Goal: Book appointment/travel/reservation

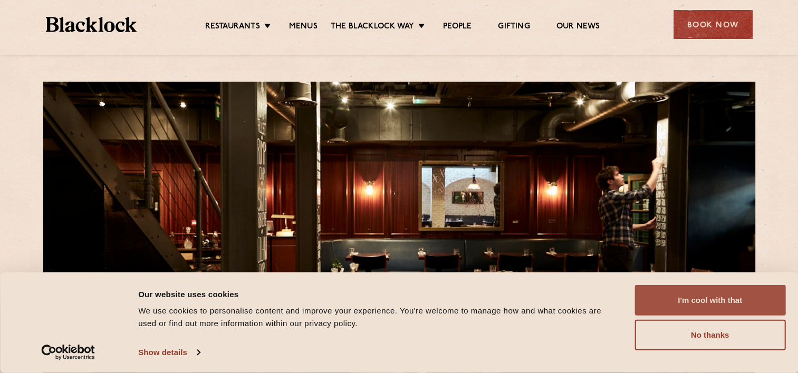
click at [719, 303] on button "I'm cool with that" at bounding box center [710, 300] width 151 height 31
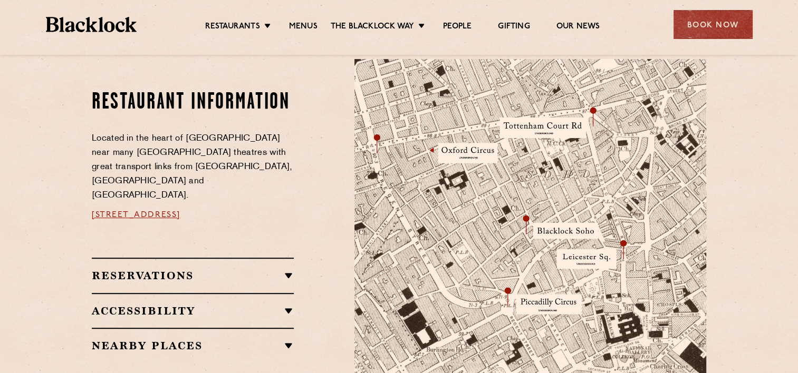
scroll to position [580, 0]
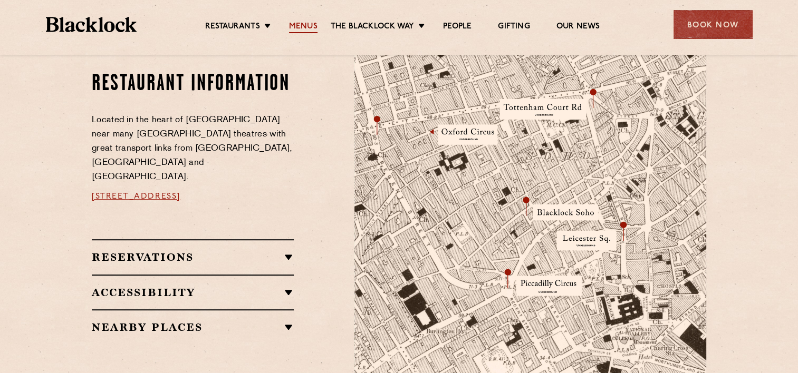
click at [293, 22] on link "Menus" at bounding box center [303, 28] width 28 height 12
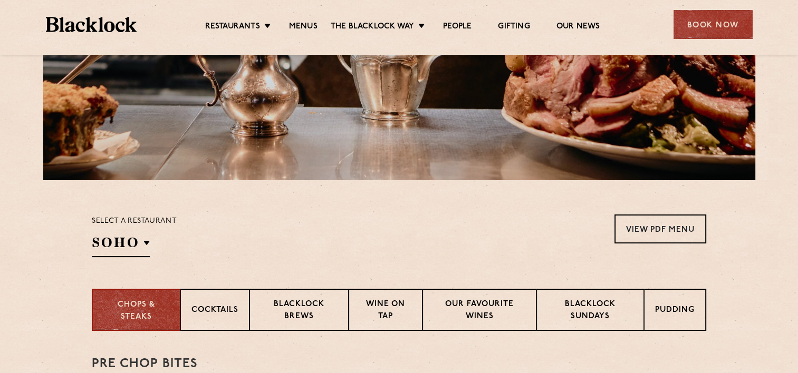
scroll to position [205, 0]
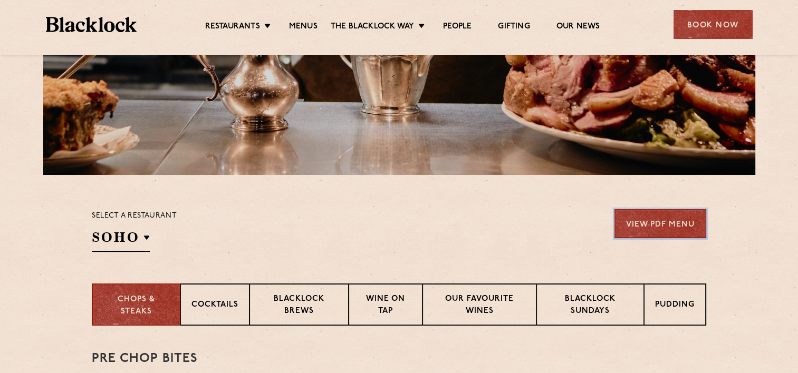
click at [673, 229] on link "View PDF Menu" at bounding box center [660, 223] width 92 height 29
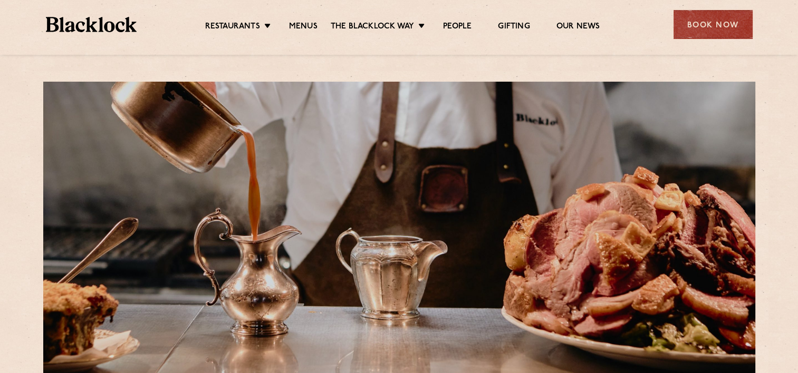
scroll to position [264, 0]
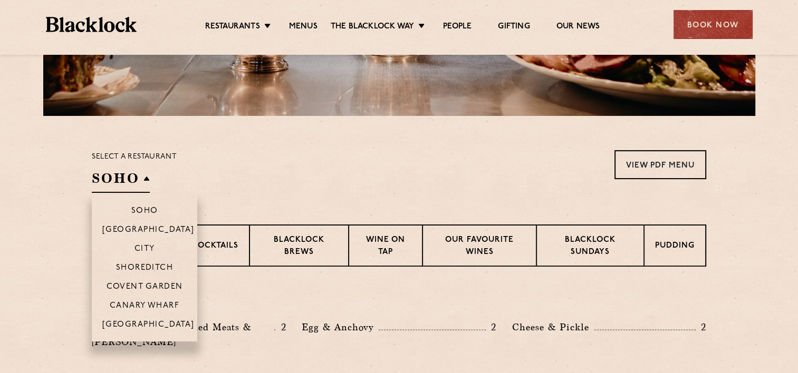
click at [133, 177] on h2 "SOHO" at bounding box center [121, 181] width 58 height 24
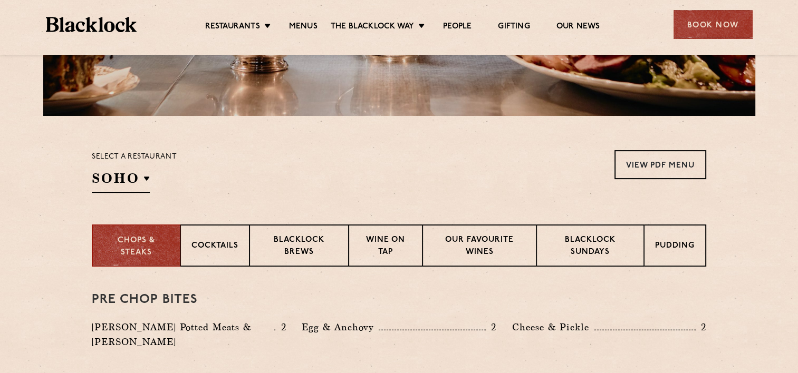
click at [44, 241] on section "Chops & Steaks Cocktails Blacklock Brews Wine on Tap Our favourite wines Blackl…" at bounding box center [399, 246] width 798 height 42
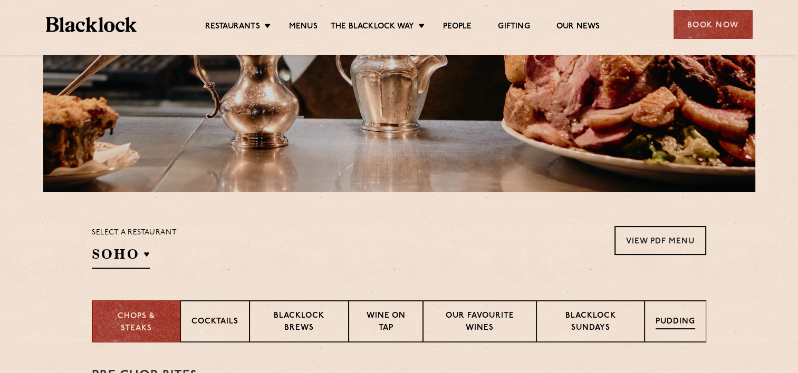
scroll to position [211, 0]
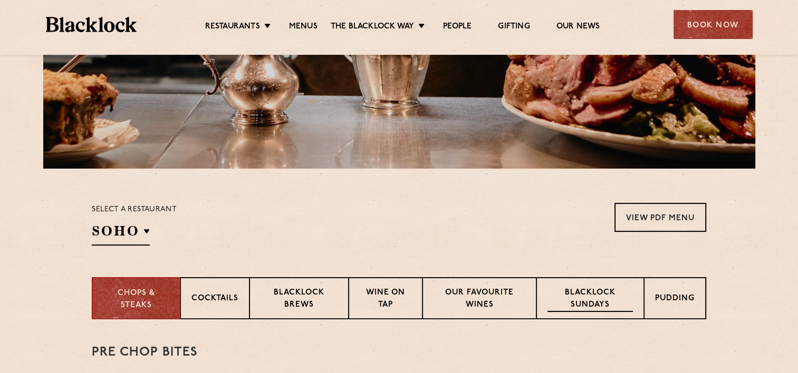
click at [612, 311] on p "Blacklock Sundays" at bounding box center [590, 299] width 85 height 25
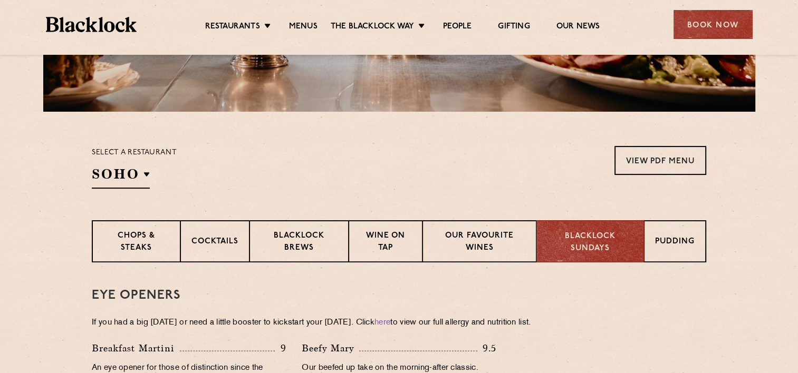
scroll to position [316, 0]
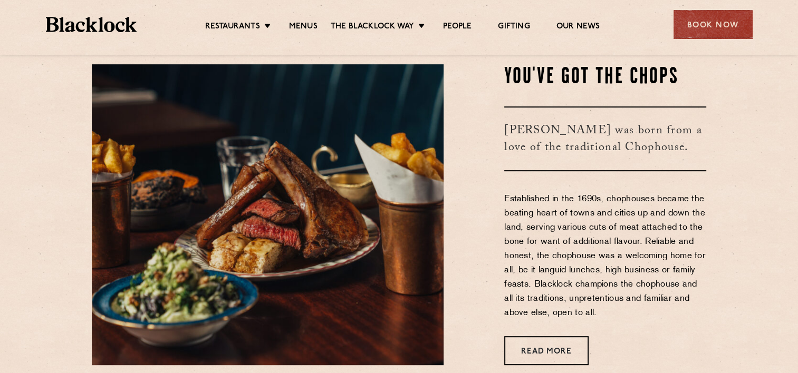
scroll to position [241, 0]
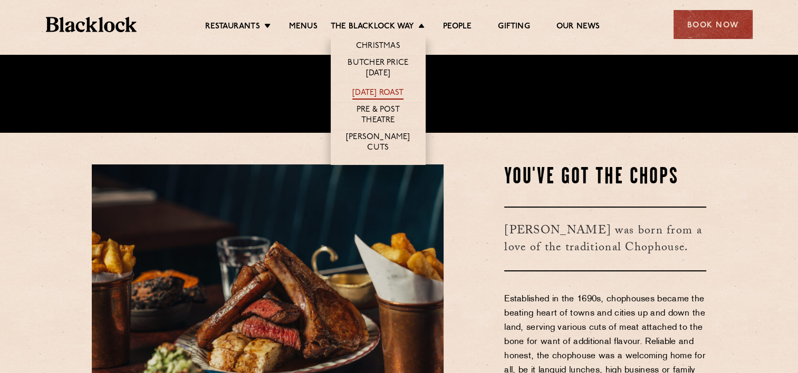
click at [403, 91] on link "[DATE] Roast" at bounding box center [377, 94] width 51 height 12
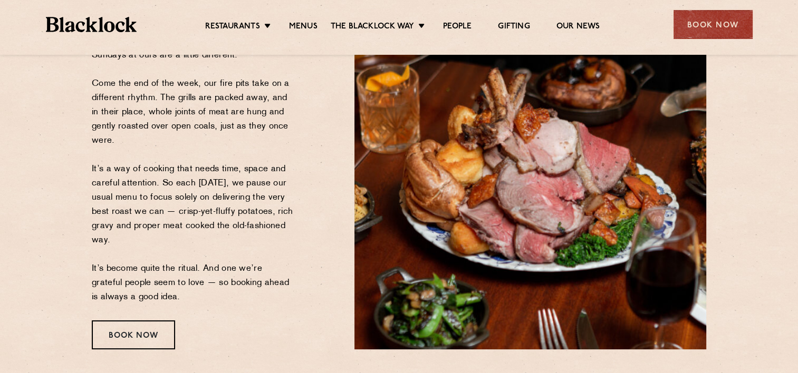
scroll to position [211, 0]
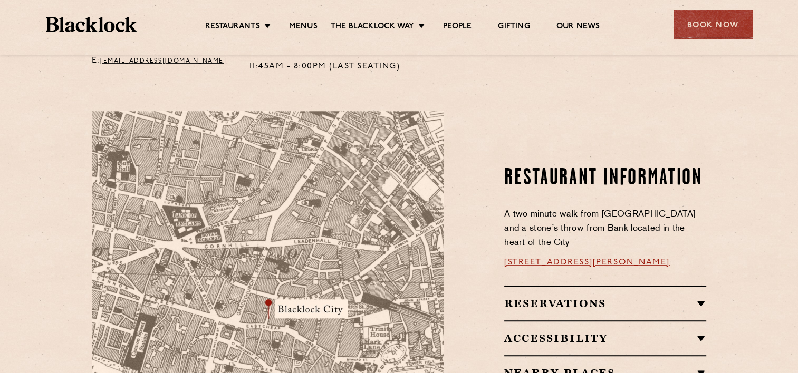
scroll to position [580, 0]
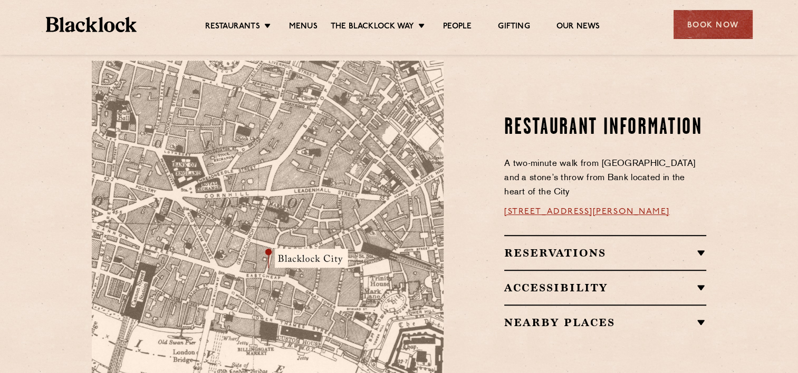
click at [630, 247] on h2 "Reservations" at bounding box center [605, 253] width 202 height 13
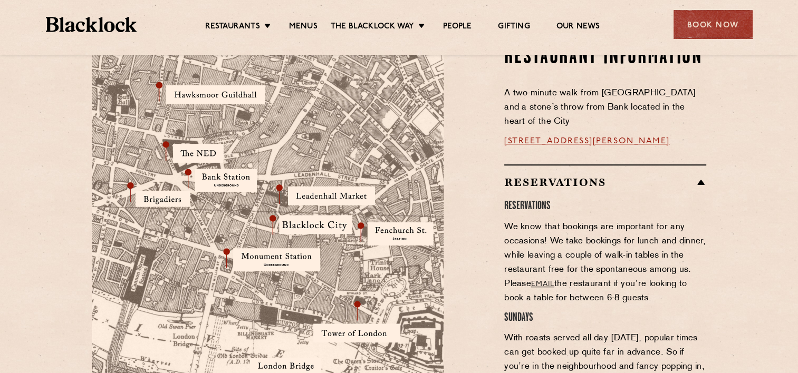
scroll to position [488, 0]
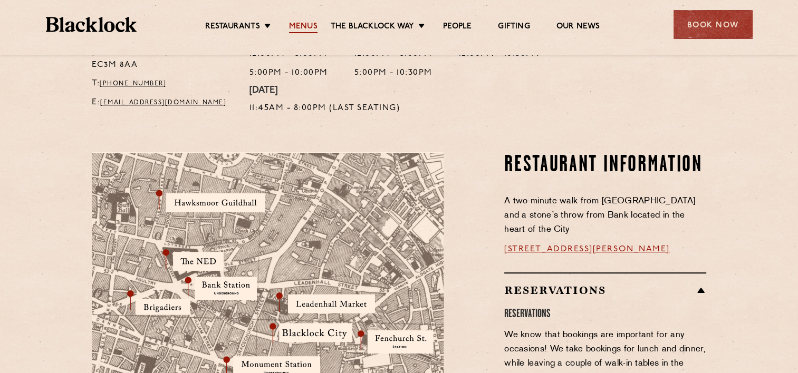
click at [305, 29] on link "Menus" at bounding box center [303, 28] width 28 height 12
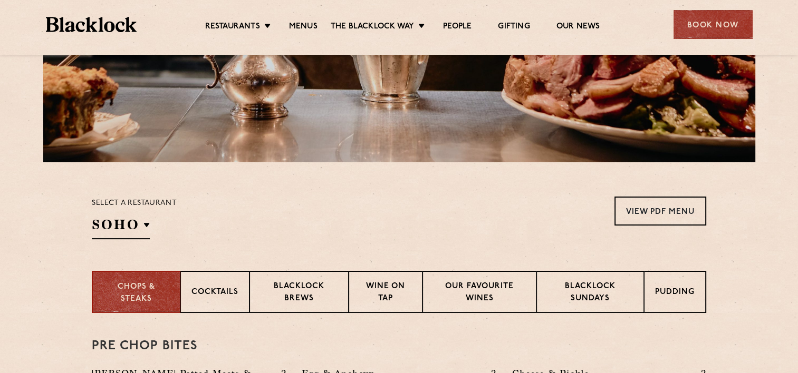
scroll to position [264, 0]
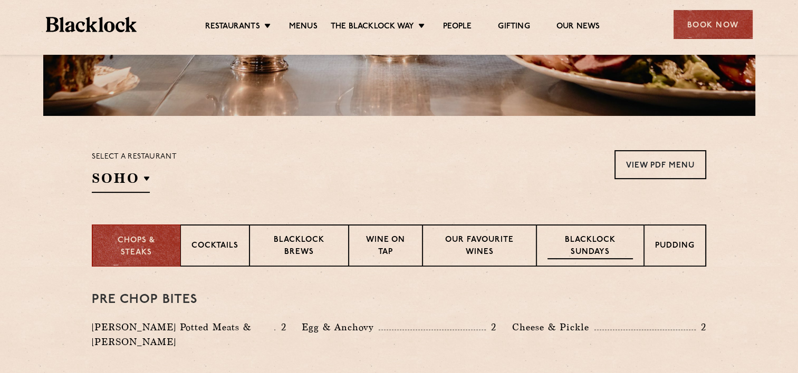
click at [626, 250] on p "Blacklock Sundays" at bounding box center [590, 247] width 85 height 25
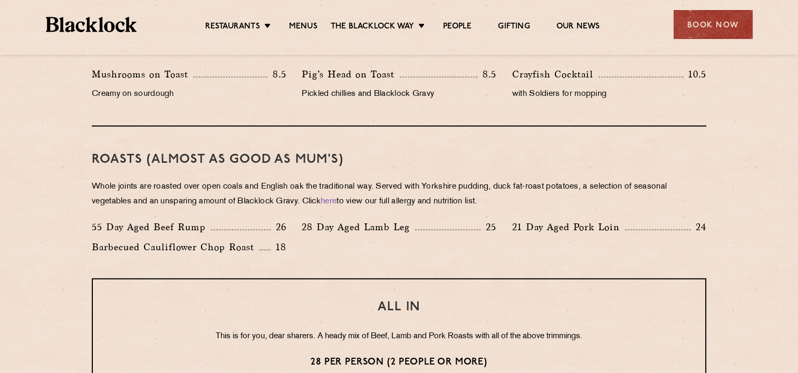
scroll to position [738, 0]
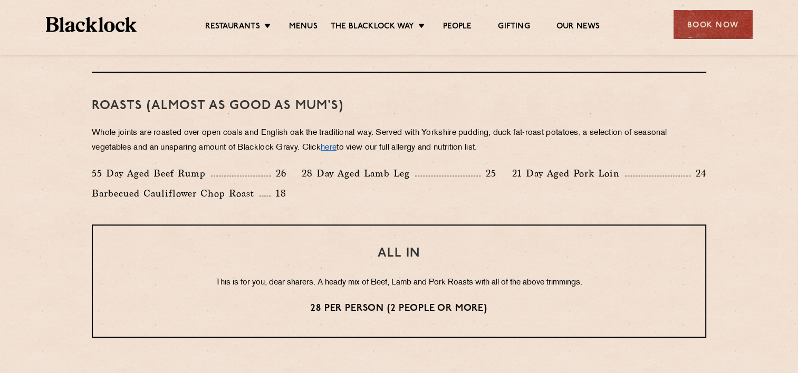
click at [337, 148] on link "here" at bounding box center [329, 148] width 16 height 8
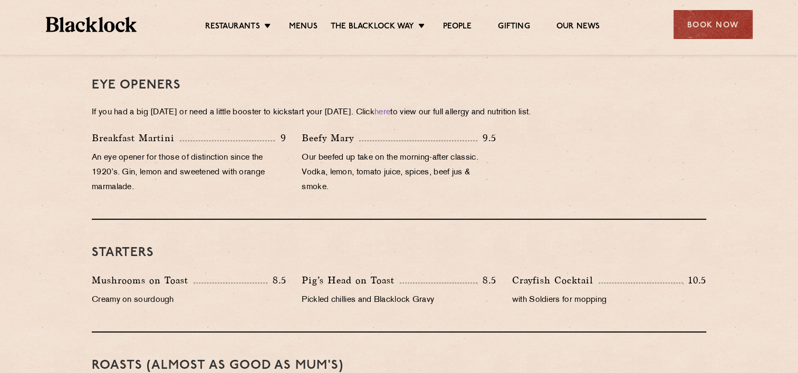
scroll to position [422, 0]
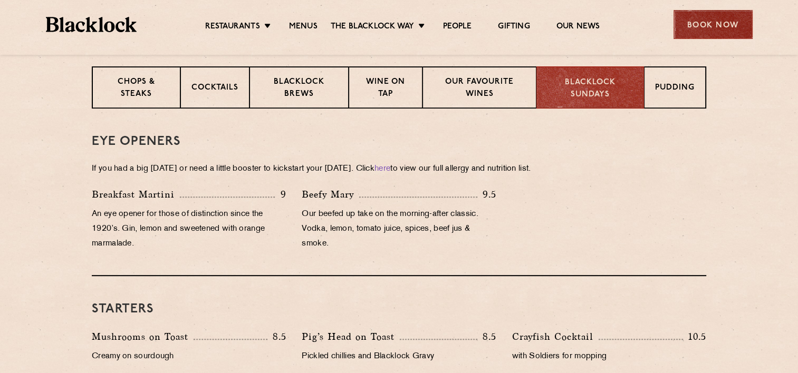
click at [705, 28] on div "Book Now" at bounding box center [713, 24] width 79 height 29
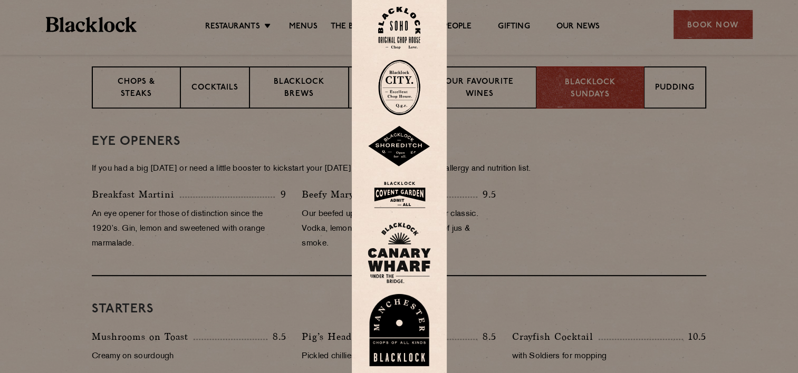
click at [541, 203] on div at bounding box center [399, 186] width 798 height 373
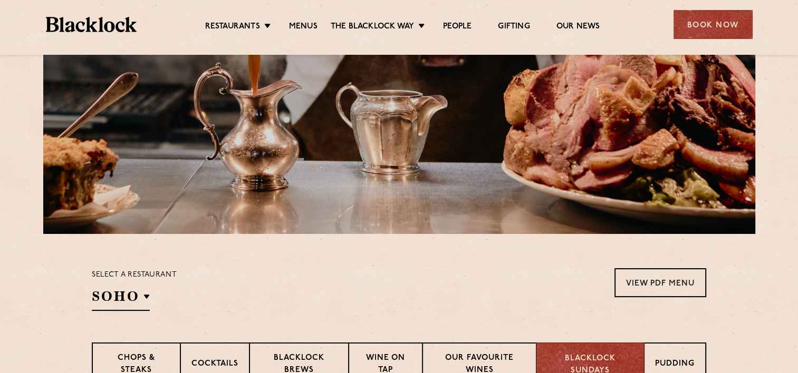
scroll to position [0, 0]
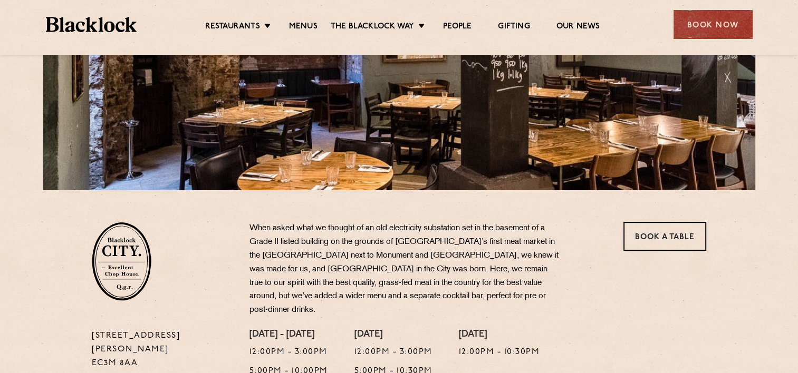
scroll to position [264, 0]
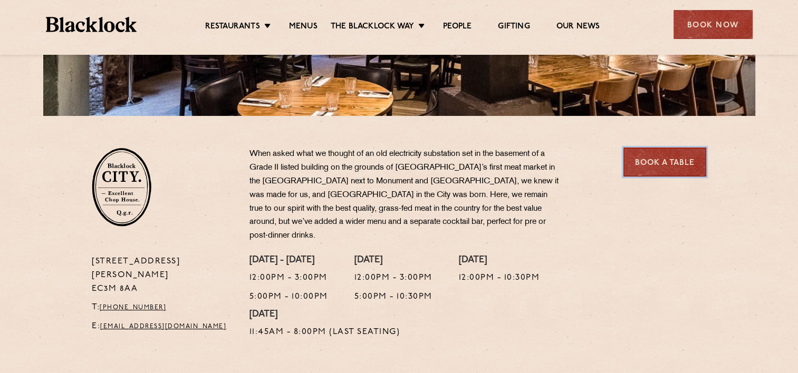
click at [656, 164] on link "Book a Table" at bounding box center [664, 162] width 83 height 29
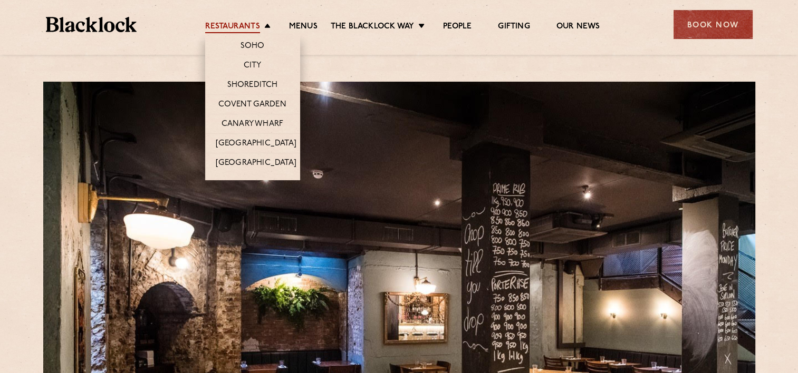
click at [252, 26] on link "Restaurants" at bounding box center [232, 28] width 55 height 12
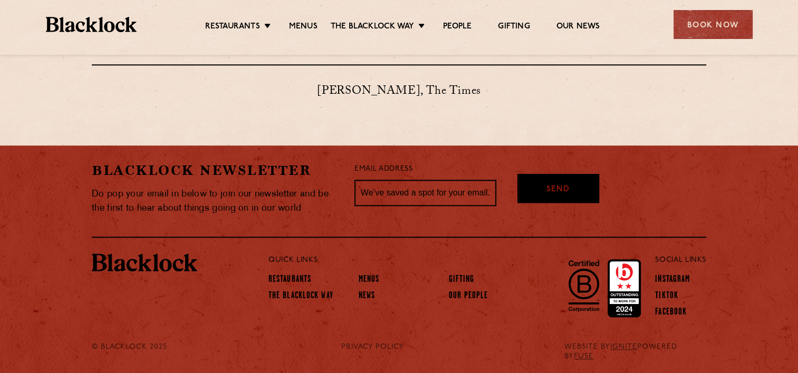
scroll to position [899, 0]
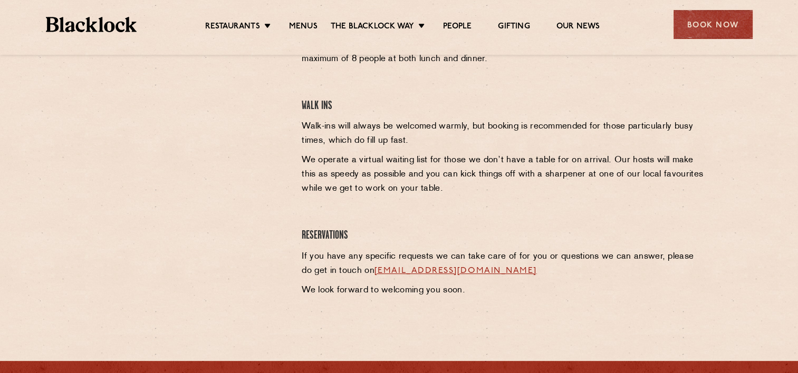
drag, startPoint x: 457, startPoint y: 137, endPoint x: 270, endPoint y: 191, distance: 194.8
click at [267, 192] on div at bounding box center [189, 146] width 210 height 314
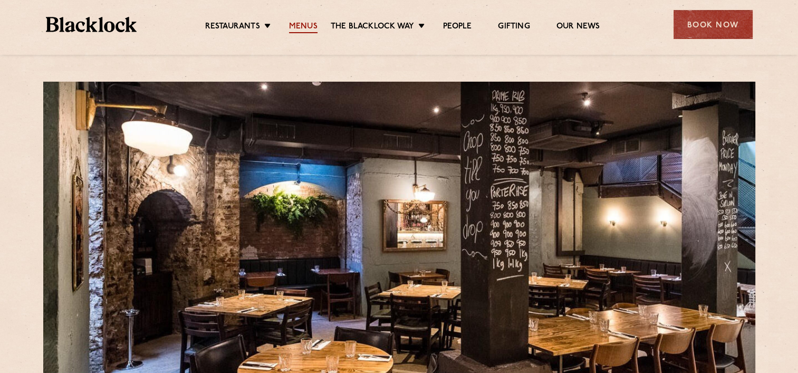
click at [308, 27] on link "Menus" at bounding box center [303, 28] width 28 height 12
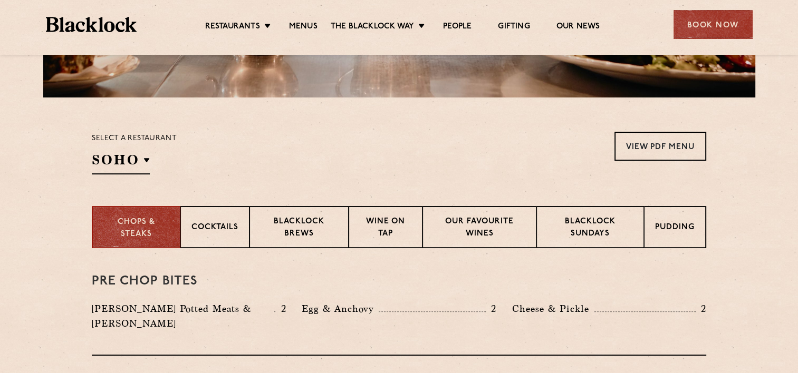
scroll to position [325, 0]
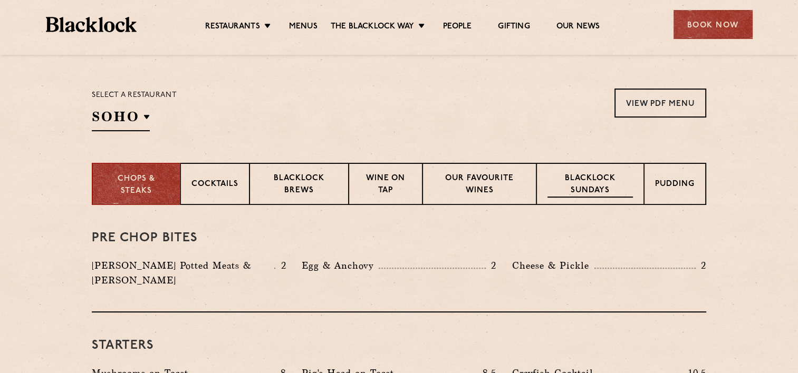
click at [626, 183] on p "Blacklock Sundays" at bounding box center [590, 185] width 85 height 25
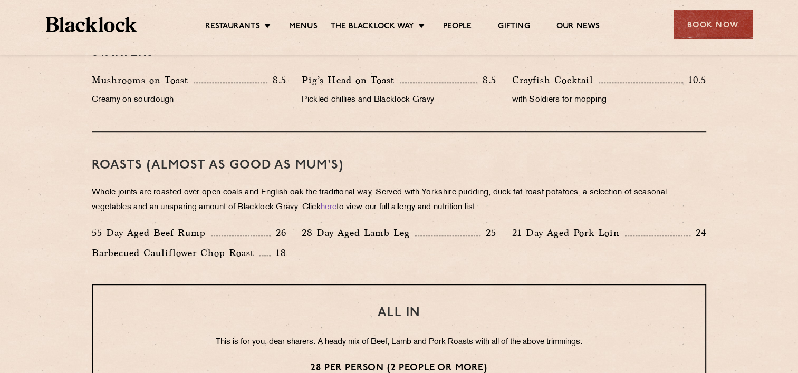
scroll to position [589, 0]
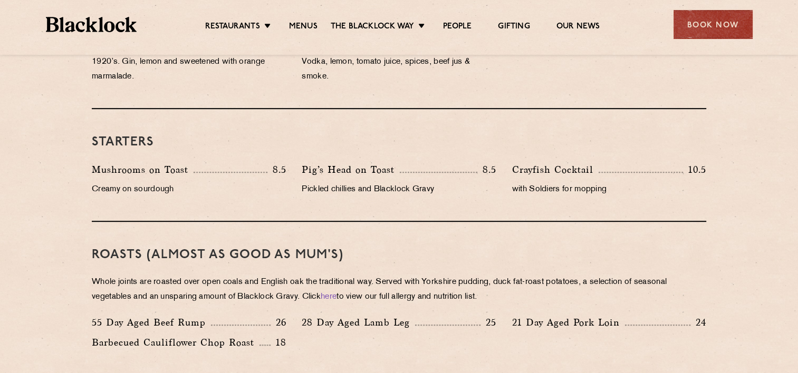
click at [700, 26] on div "Book Now" at bounding box center [713, 24] width 79 height 29
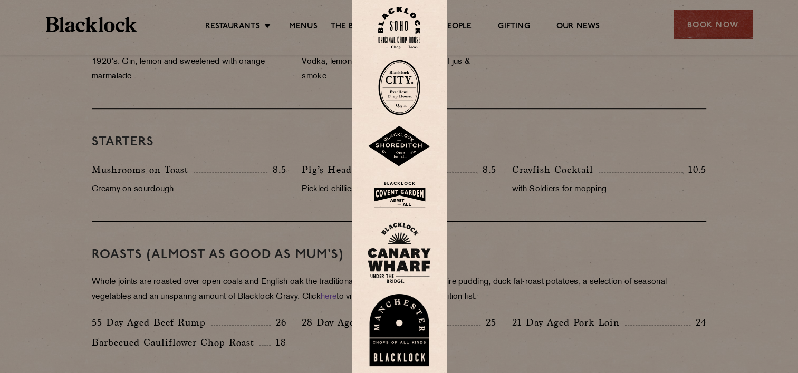
click at [408, 25] on img at bounding box center [399, 28] width 42 height 43
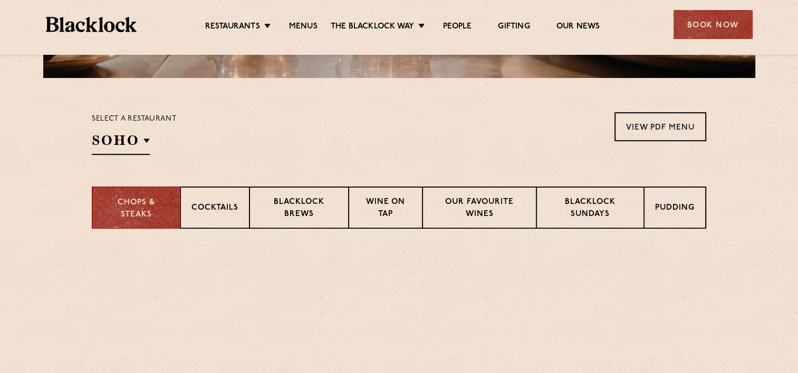
scroll to position [369, 0]
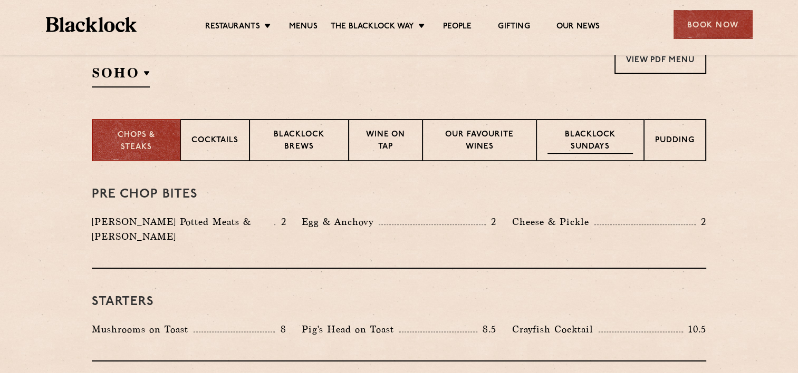
click at [589, 146] on p "Blacklock Sundays" at bounding box center [590, 141] width 85 height 25
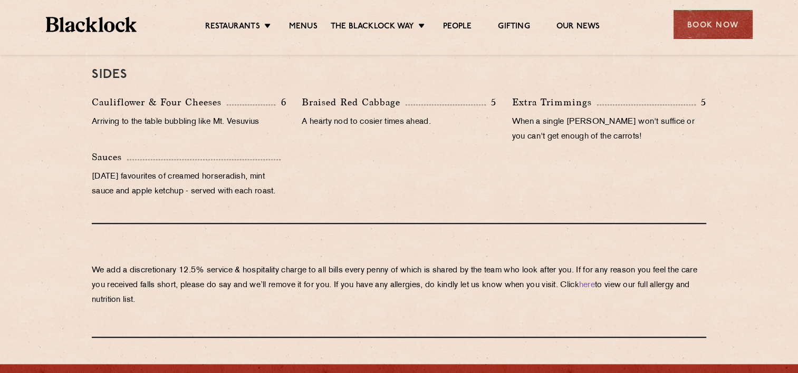
scroll to position [1160, 0]
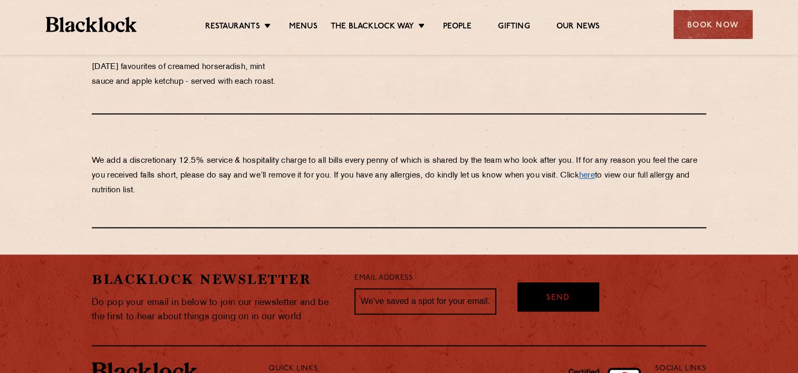
click at [595, 174] on link "here" at bounding box center [587, 176] width 16 height 8
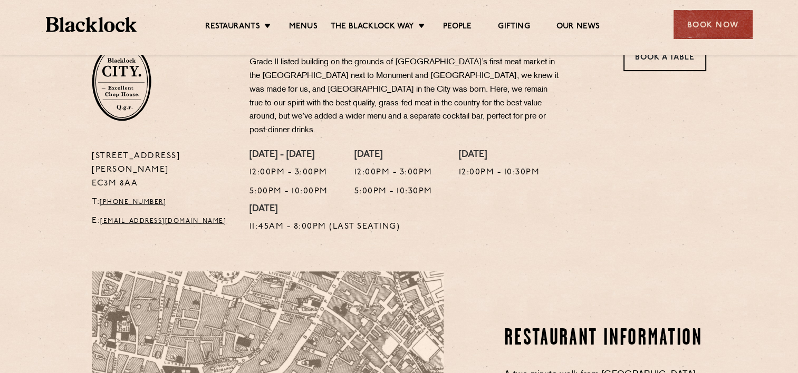
scroll to position [580, 0]
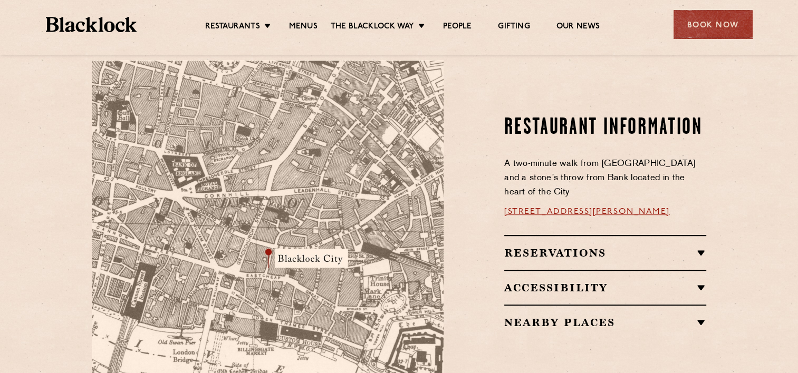
click at [634, 248] on div "Reservations RESERVATIONS We know that bookings are important for any occasions…" at bounding box center [605, 252] width 202 height 35
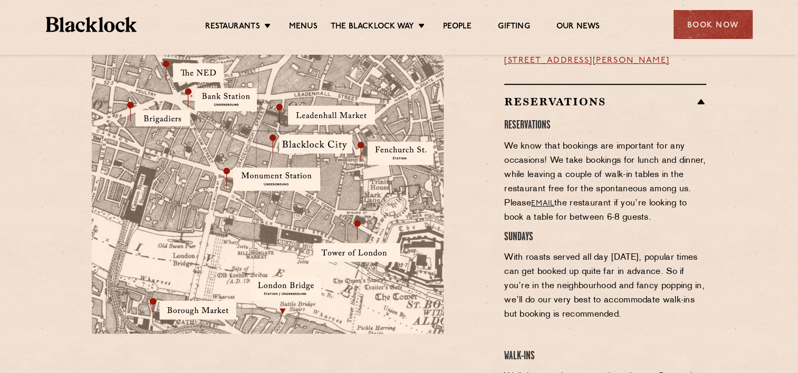
scroll to position [633, 0]
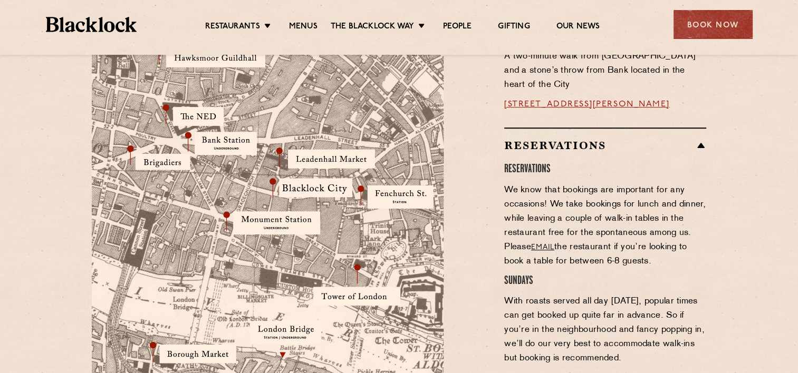
click at [687, 44] on div "Restaurants Soho City Shoreditch Covent Garden Canary Wharf Manchester Birmingh…" at bounding box center [399, 23] width 738 height 47
click at [695, 32] on div "Book Now" at bounding box center [713, 24] width 79 height 29
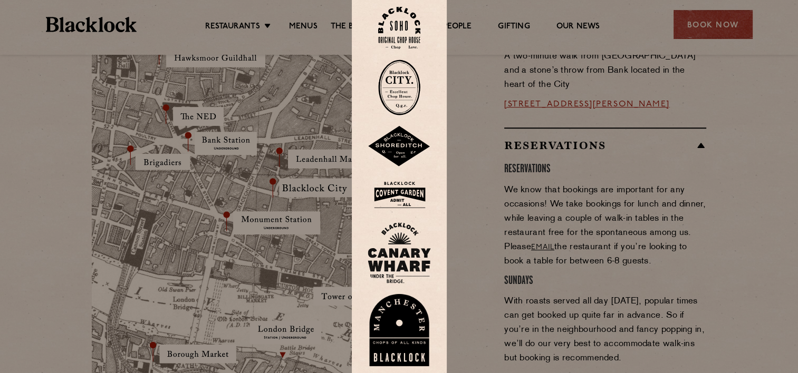
click at [408, 156] on img at bounding box center [399, 146] width 63 height 41
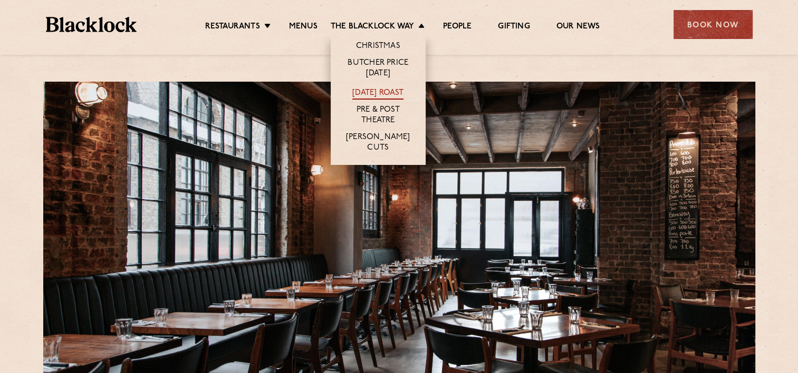
click at [387, 94] on link "[DATE] Roast" at bounding box center [377, 94] width 51 height 12
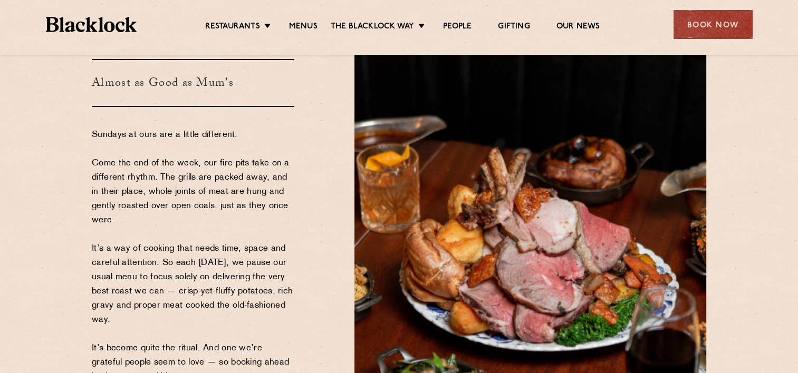
scroll to position [158, 0]
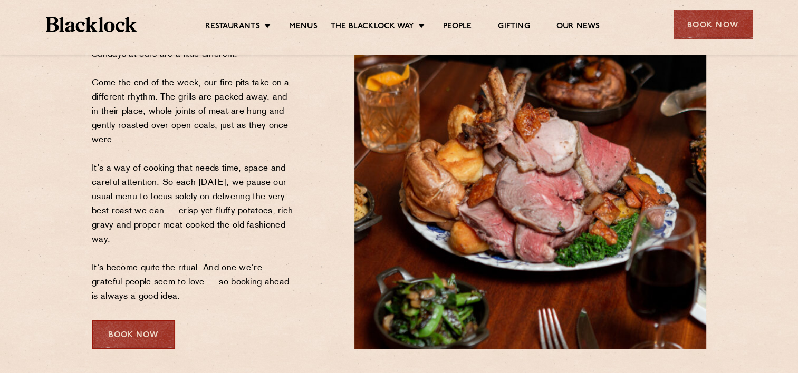
click at [153, 330] on div "Book Now" at bounding box center [133, 334] width 83 height 29
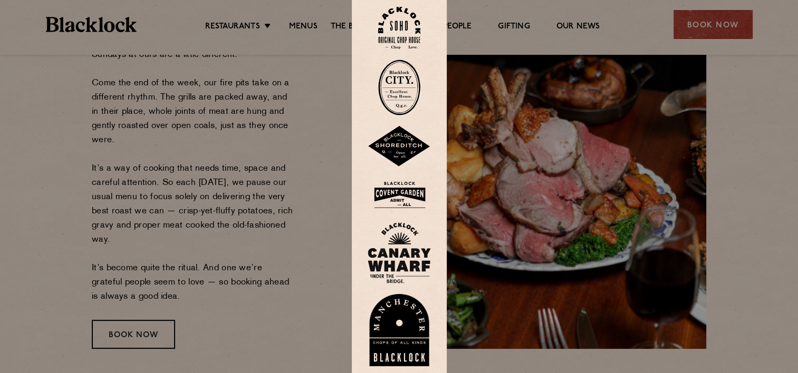
click at [411, 183] on img at bounding box center [399, 195] width 63 height 34
